Goal: Use online tool/utility

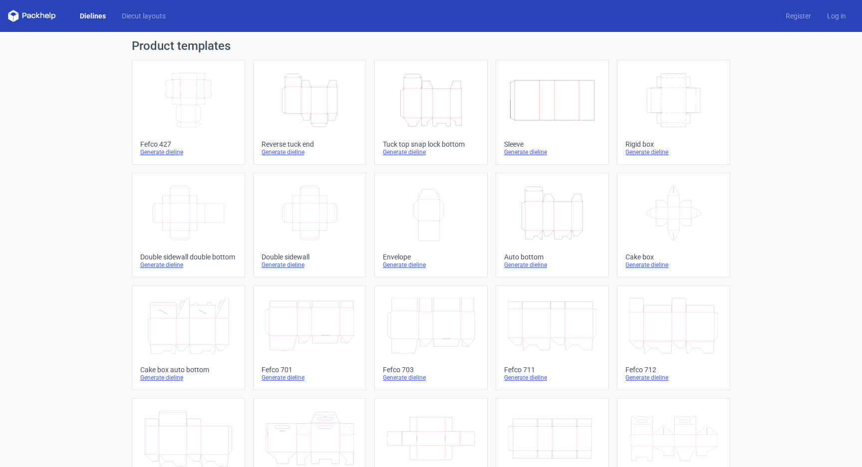
click at [34, 13] on icon at bounding box center [32, 16] width 48 height 12
click at [96, 17] on link "Dielines" at bounding box center [93, 16] width 42 height 10
click at [129, 17] on link "Diecut layouts" at bounding box center [144, 16] width 60 height 10
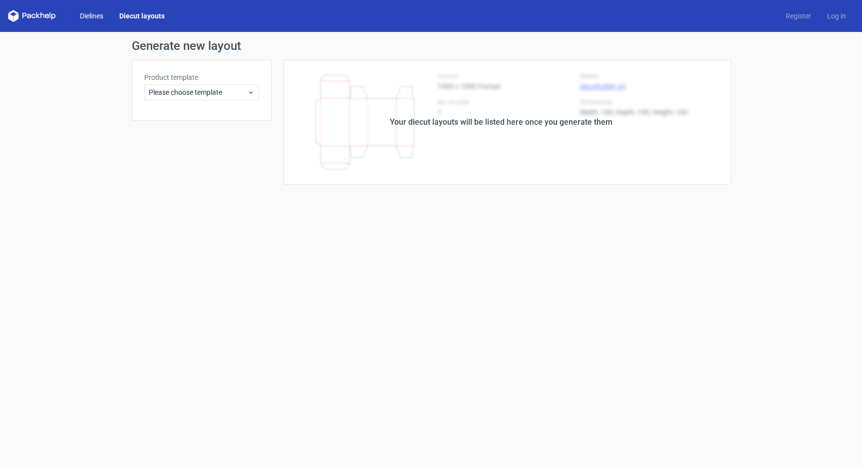
click at [101, 16] on link "Dielines" at bounding box center [91, 16] width 39 height 10
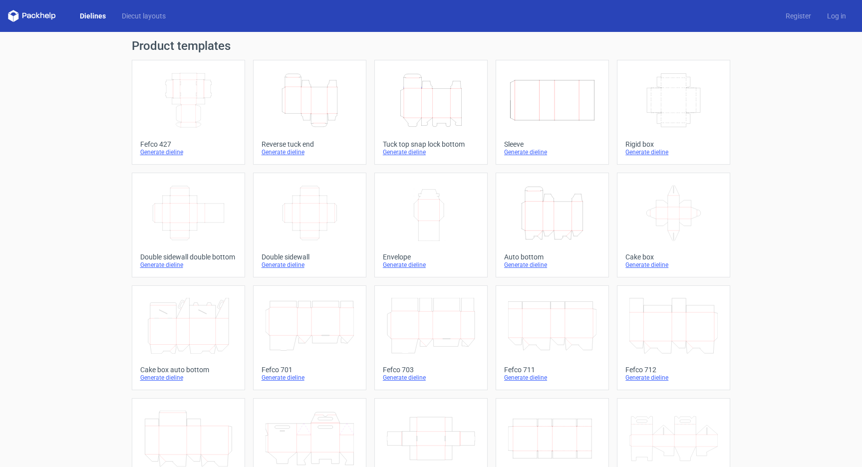
click at [438, 139] on link "Height Depth Width Tuck top snap lock bottom Generate dieline" at bounding box center [431, 112] width 113 height 105
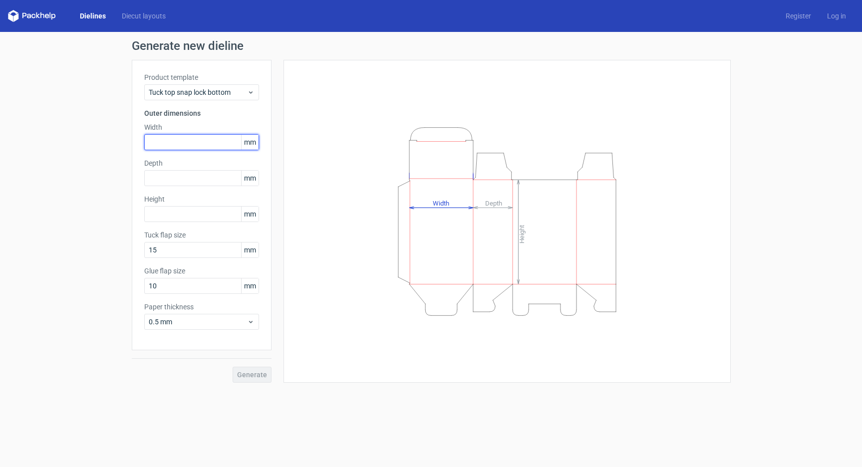
click at [198, 142] on input "text" at bounding box center [201, 142] width 115 height 16
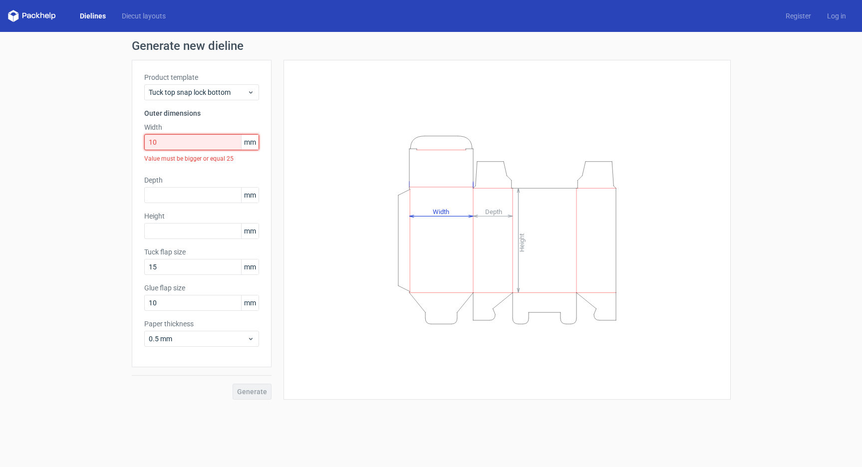
click at [167, 143] on input "10" at bounding box center [201, 142] width 115 height 16
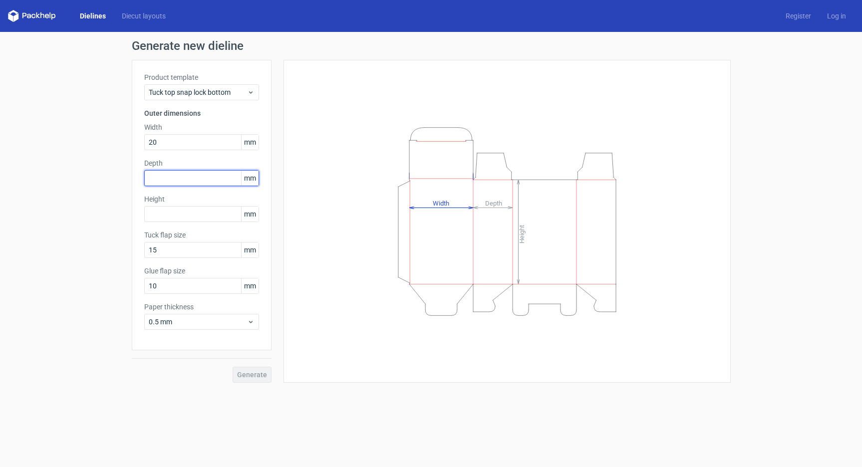
click at [167, 178] on div "Depth mm" at bounding box center [201, 172] width 115 height 28
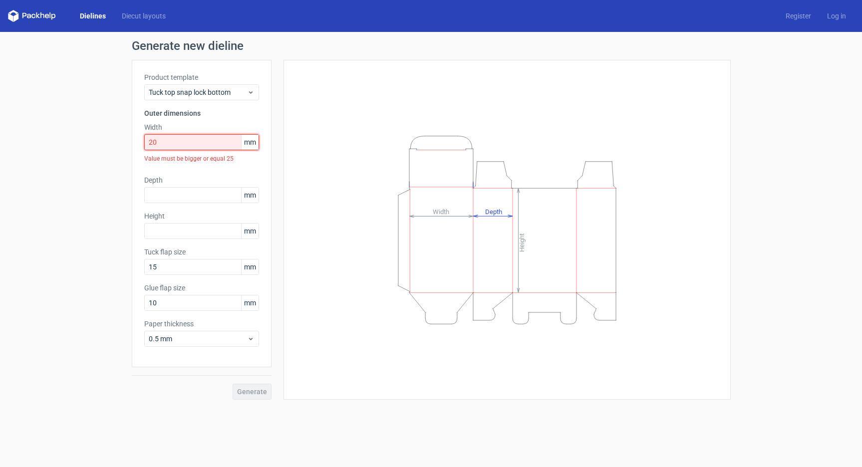
click at [166, 147] on input "20" at bounding box center [201, 142] width 115 height 16
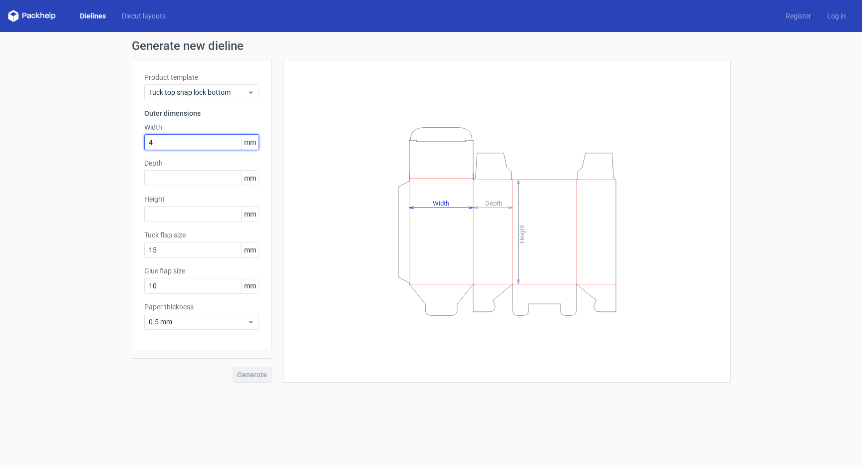
type input "40"
type input "100"
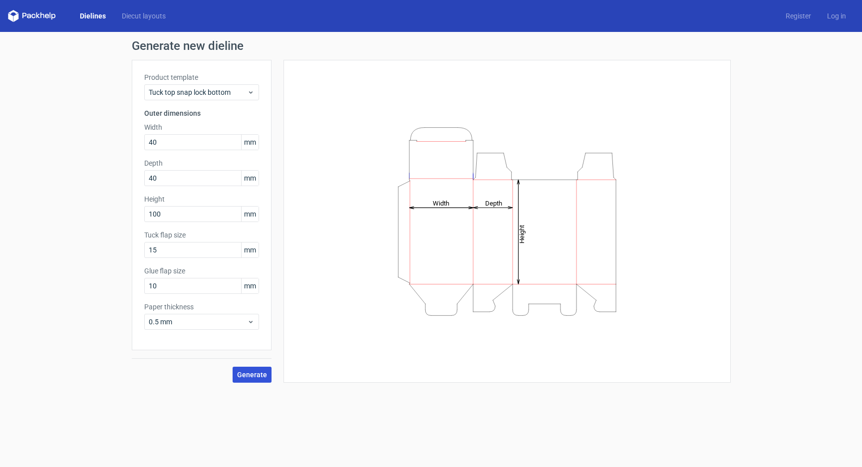
click at [260, 376] on span "Generate" at bounding box center [252, 375] width 30 height 7
click at [249, 91] on icon at bounding box center [250, 92] width 7 height 8
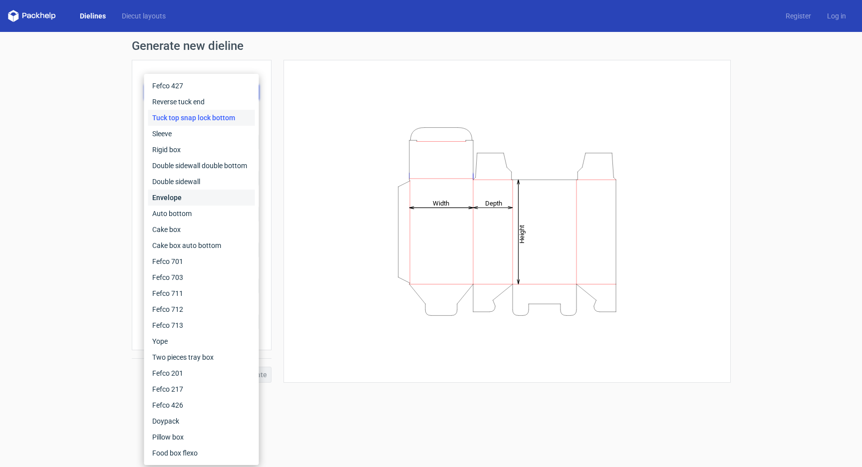
click at [183, 195] on div "Envelope" at bounding box center [201, 198] width 107 height 16
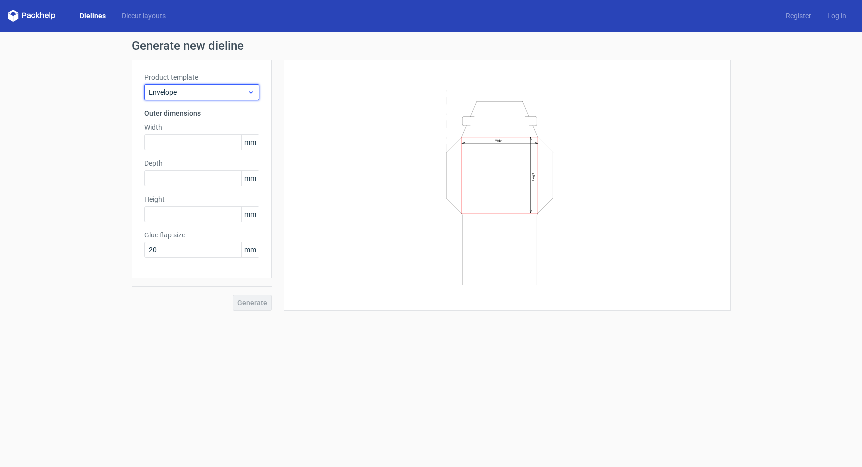
click at [209, 94] on span "Envelope" at bounding box center [198, 92] width 98 height 10
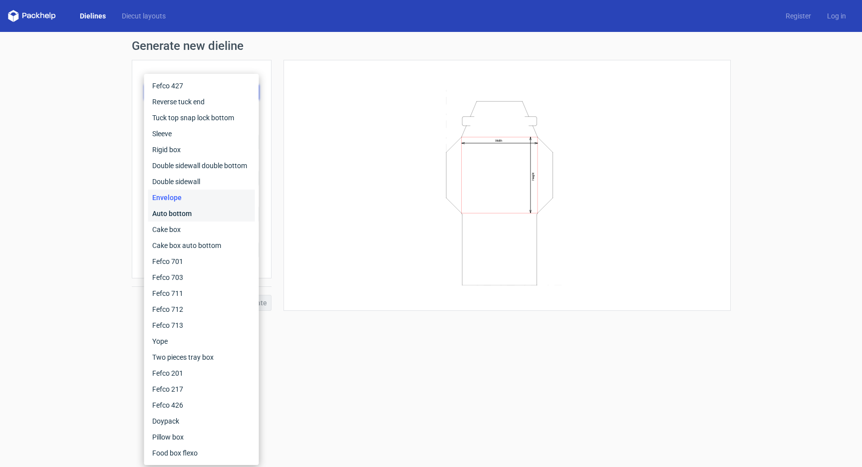
click at [189, 217] on div "Auto bottom" at bounding box center [201, 214] width 107 height 16
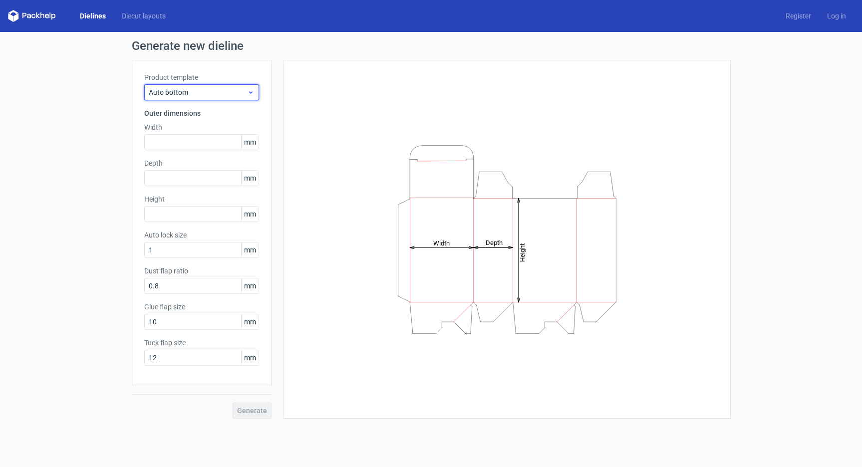
click at [216, 92] on span "Auto bottom" at bounding box center [198, 92] width 98 height 10
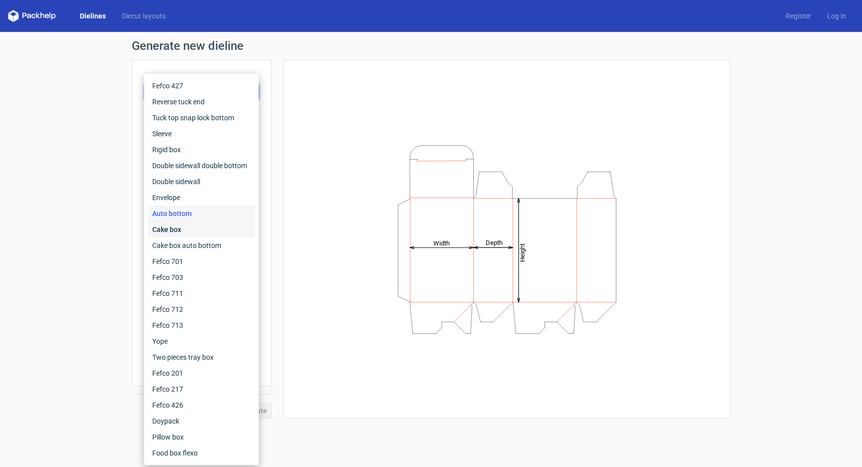
click at [191, 232] on div "Cake box" at bounding box center [201, 230] width 107 height 16
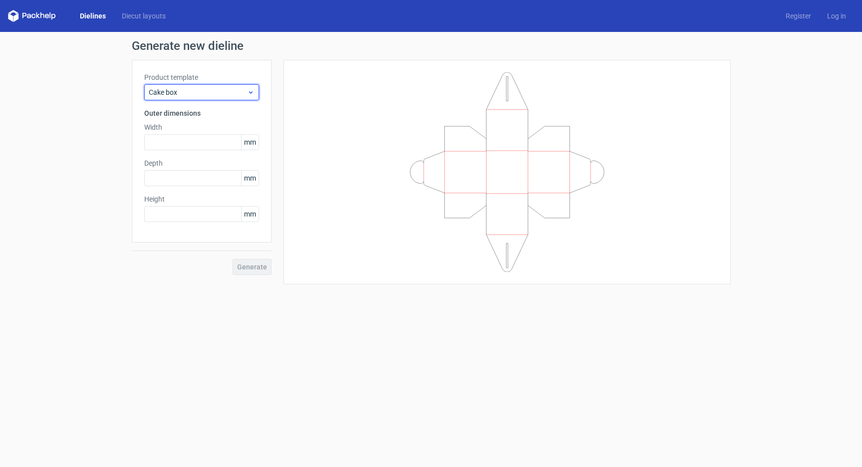
click at [203, 86] on div "Cake box" at bounding box center [201, 92] width 115 height 16
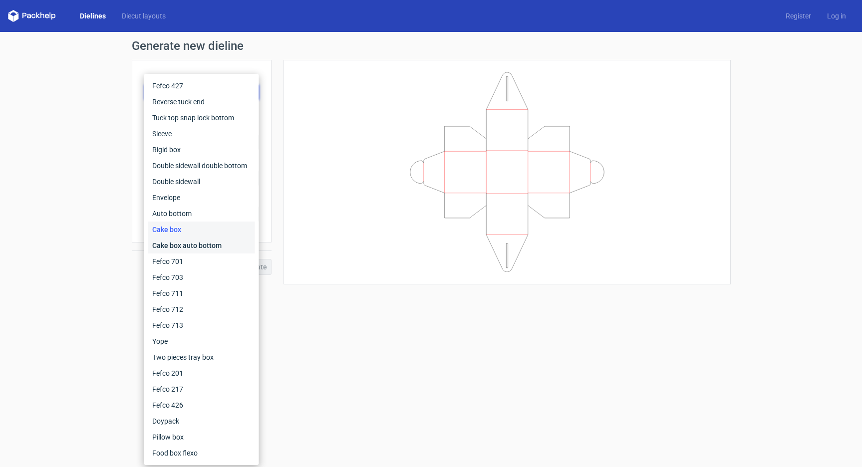
click at [190, 247] on div "Cake box auto bottom" at bounding box center [201, 246] width 107 height 16
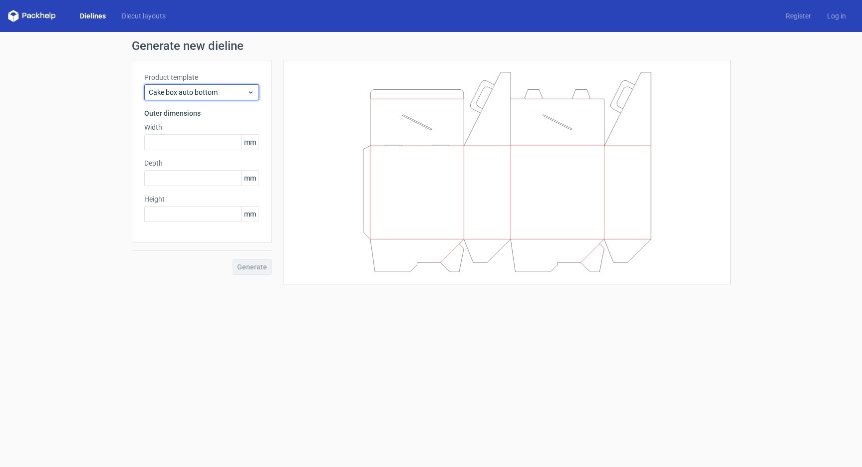
click at [217, 92] on span "Cake box auto bottom" at bounding box center [198, 92] width 98 height 10
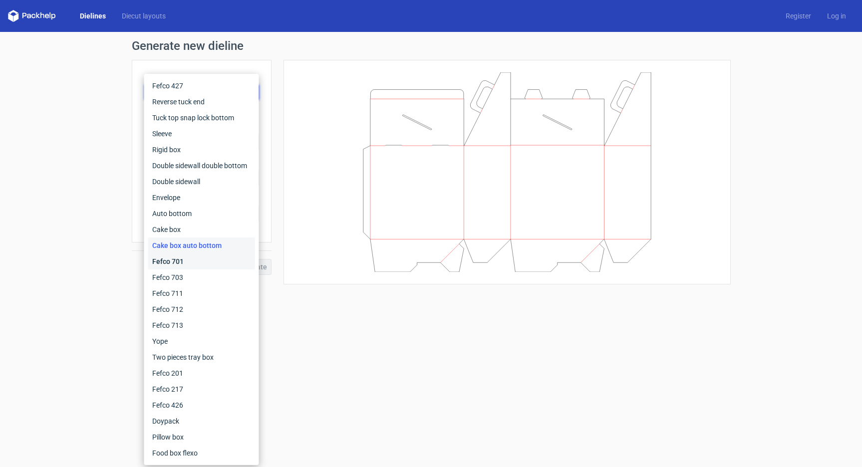
click at [186, 264] on div "Fefco 701" at bounding box center [201, 262] width 107 height 16
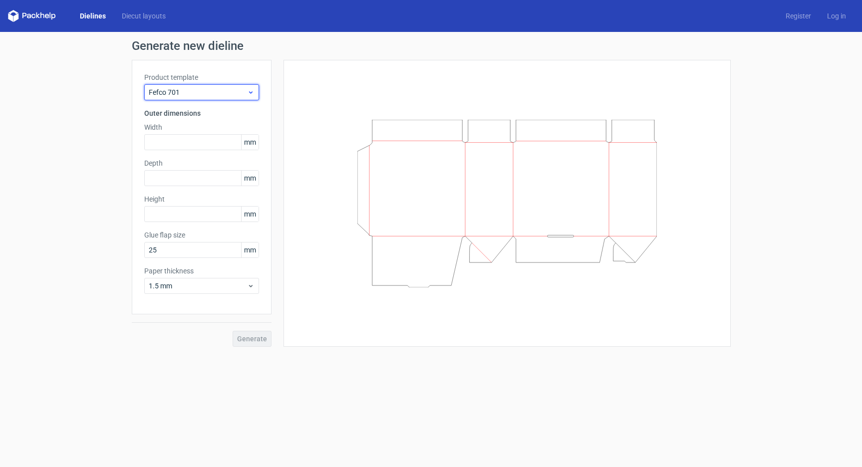
click at [200, 84] on div "Fefco 701" at bounding box center [201, 92] width 115 height 16
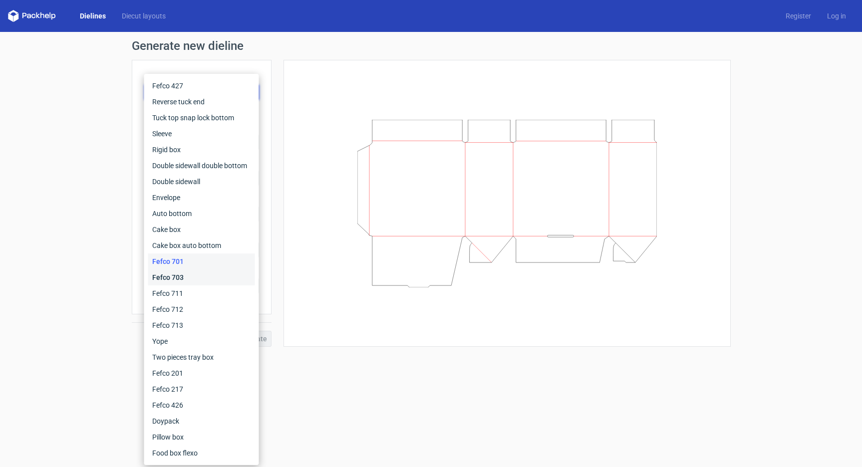
click at [188, 278] on div "Fefco 703" at bounding box center [201, 278] width 107 height 16
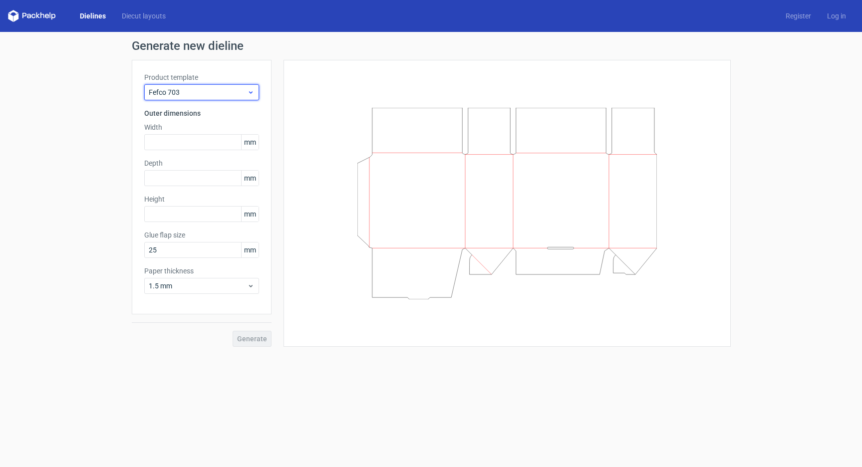
click at [200, 93] on span "Fefco 703" at bounding box center [198, 92] width 98 height 10
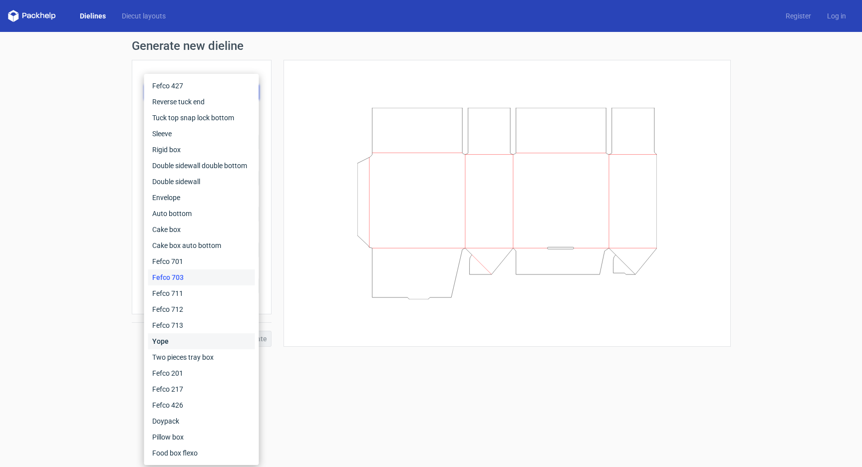
click at [197, 345] on div "Yope" at bounding box center [201, 342] width 107 height 16
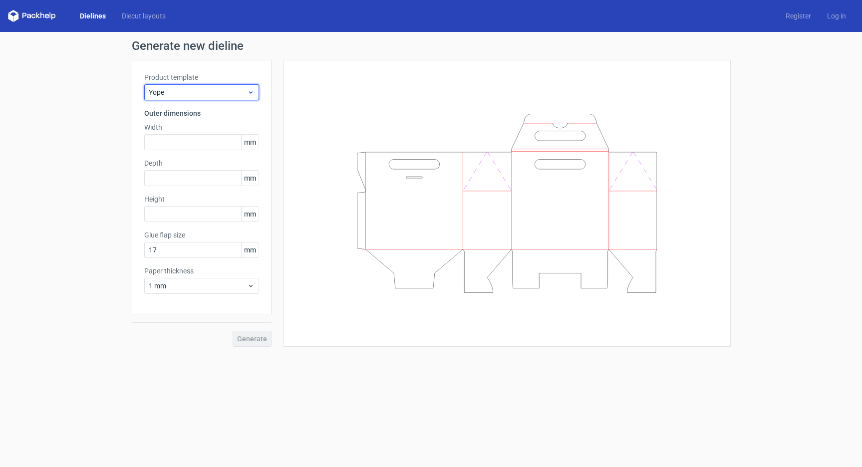
click at [187, 86] on div "Yope" at bounding box center [201, 92] width 115 height 16
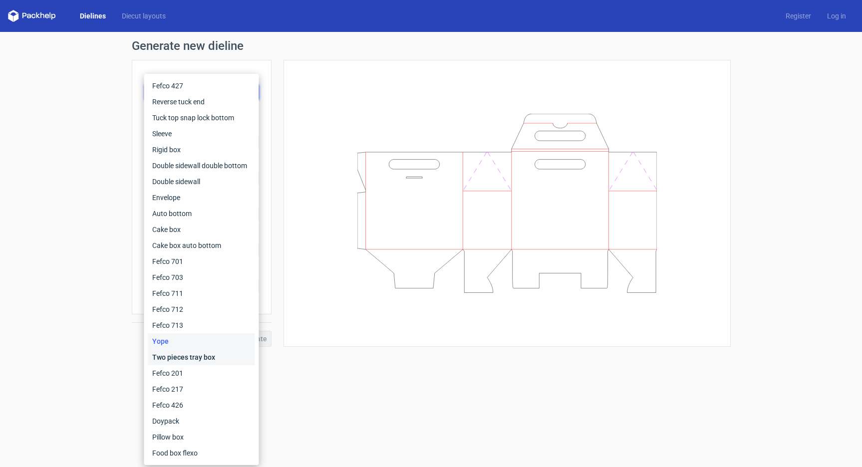
click at [177, 361] on div "Two pieces tray box" at bounding box center [201, 358] width 107 height 16
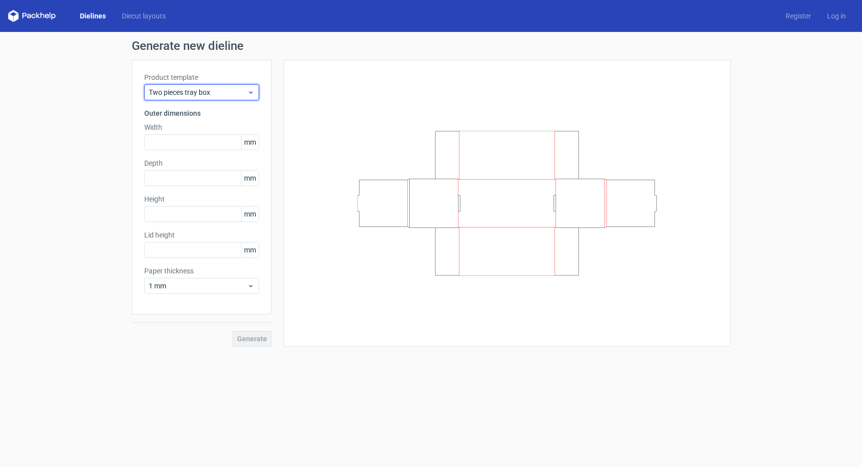
click at [203, 88] on span "Two pieces tray box" at bounding box center [198, 92] width 98 height 10
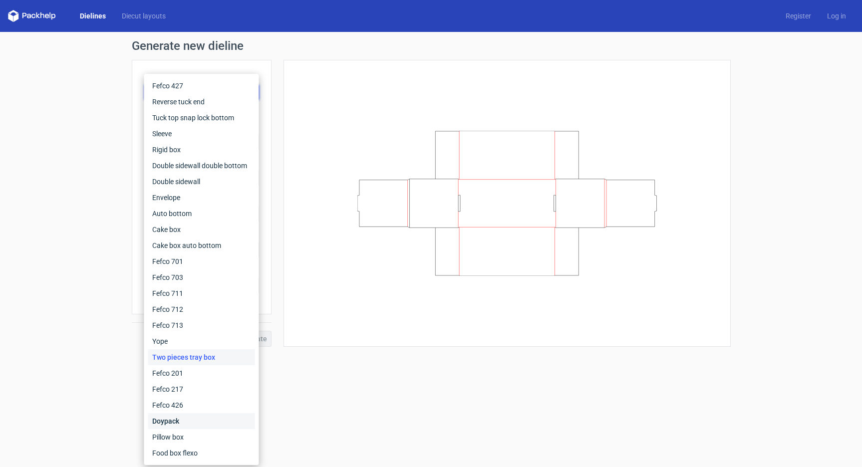
click at [192, 417] on div "Doypack" at bounding box center [201, 421] width 107 height 16
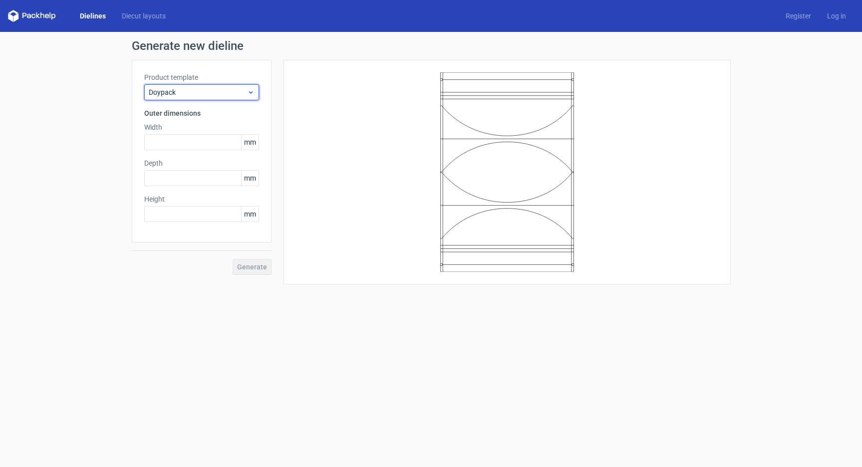
click at [223, 92] on span "Doypack" at bounding box center [198, 92] width 98 height 10
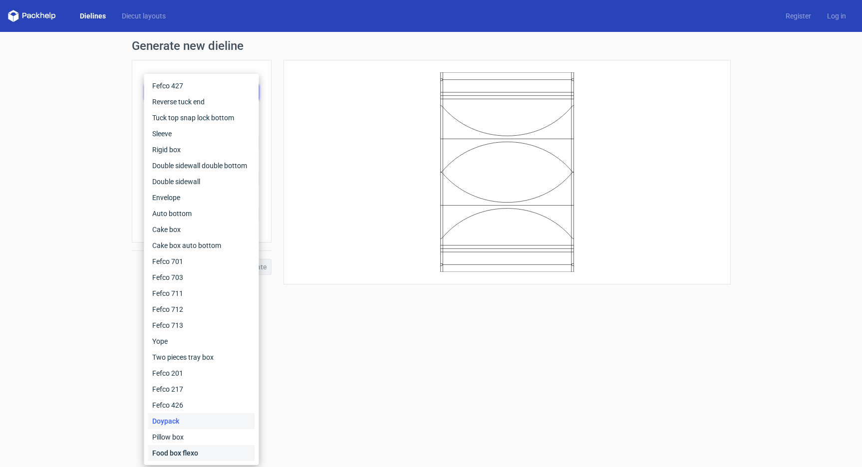
click at [196, 453] on div "Food box flexo" at bounding box center [201, 453] width 107 height 16
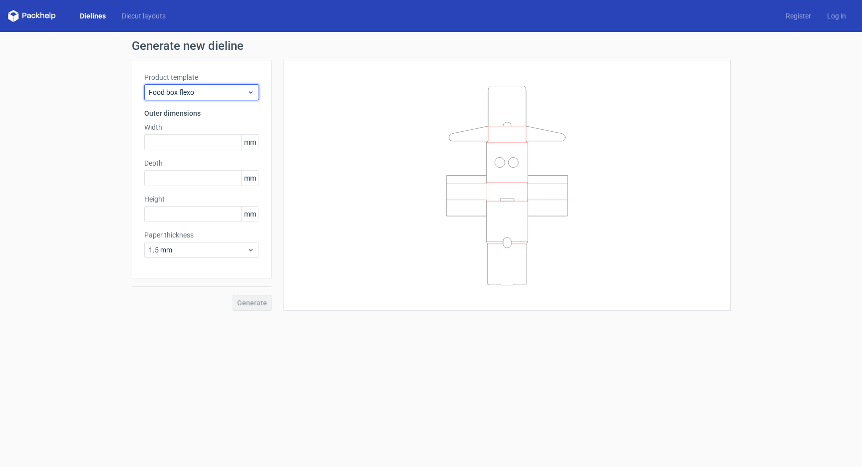
click at [219, 94] on span "Food box flexo" at bounding box center [198, 92] width 98 height 10
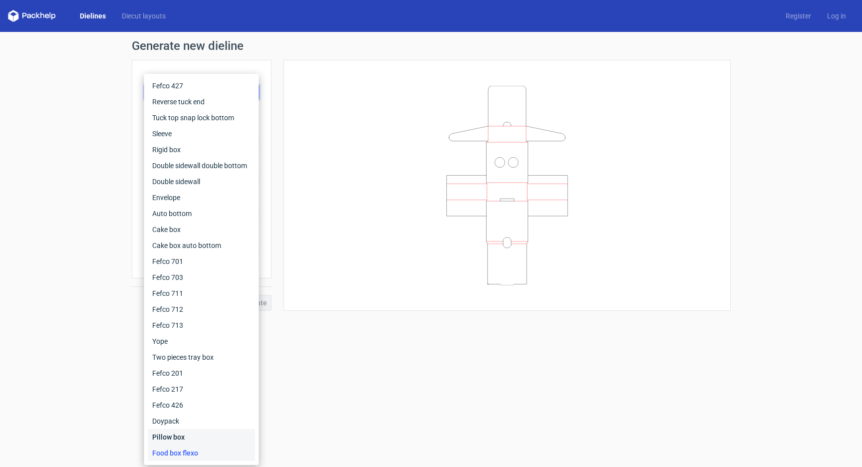
click at [187, 438] on div "Pillow box" at bounding box center [201, 437] width 107 height 16
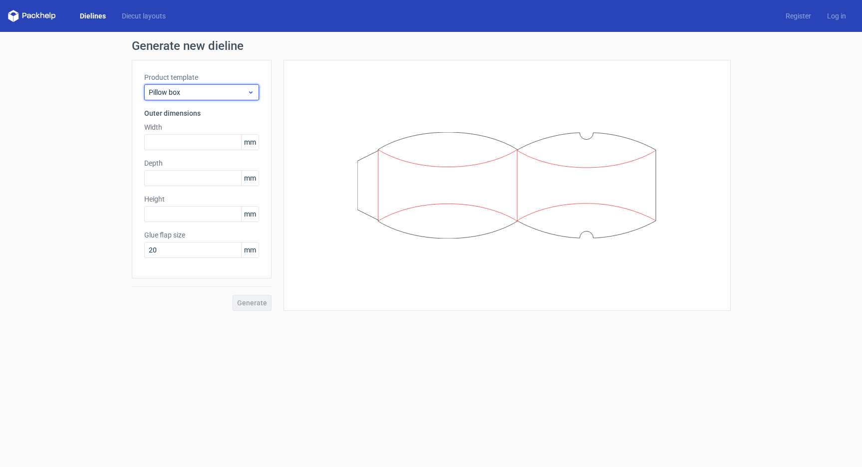
click at [195, 87] on div "Pillow box" at bounding box center [201, 92] width 115 height 16
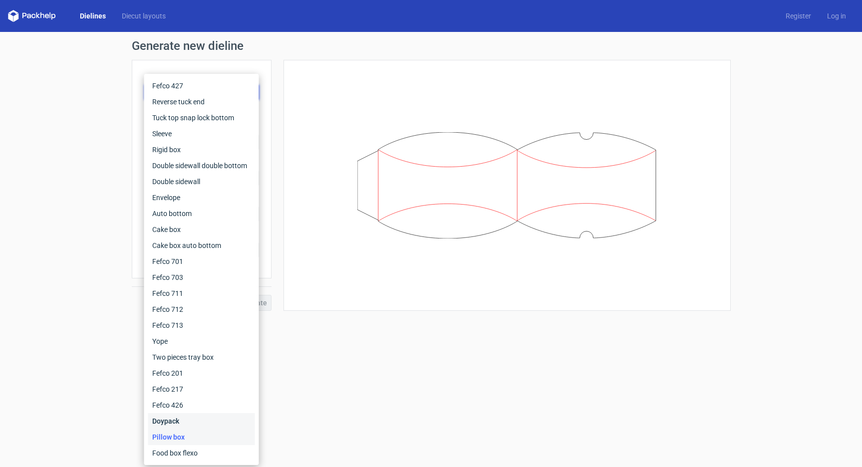
click at [174, 418] on div "Doypack" at bounding box center [201, 421] width 107 height 16
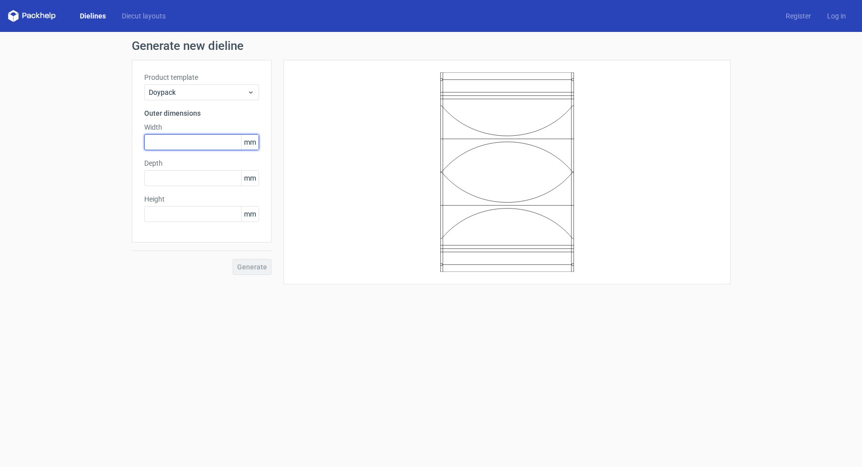
click at [176, 145] on input "text" at bounding box center [201, 142] width 115 height 16
type input "100"
type input "250"
